Goal: Find specific page/section: Find specific page/section

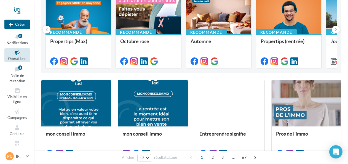
scroll to position [76, 0]
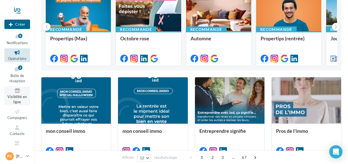
click at [17, 98] on span "Visibilité en ligne" at bounding box center [16, 99] width 19 height 10
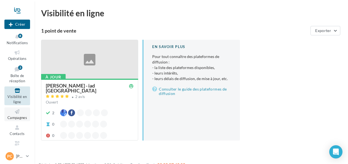
click at [17, 118] on span "Campagnes" at bounding box center [17, 117] width 20 height 4
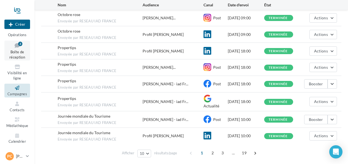
scroll to position [24, 0]
